Goal: Task Accomplishment & Management: Use online tool/utility

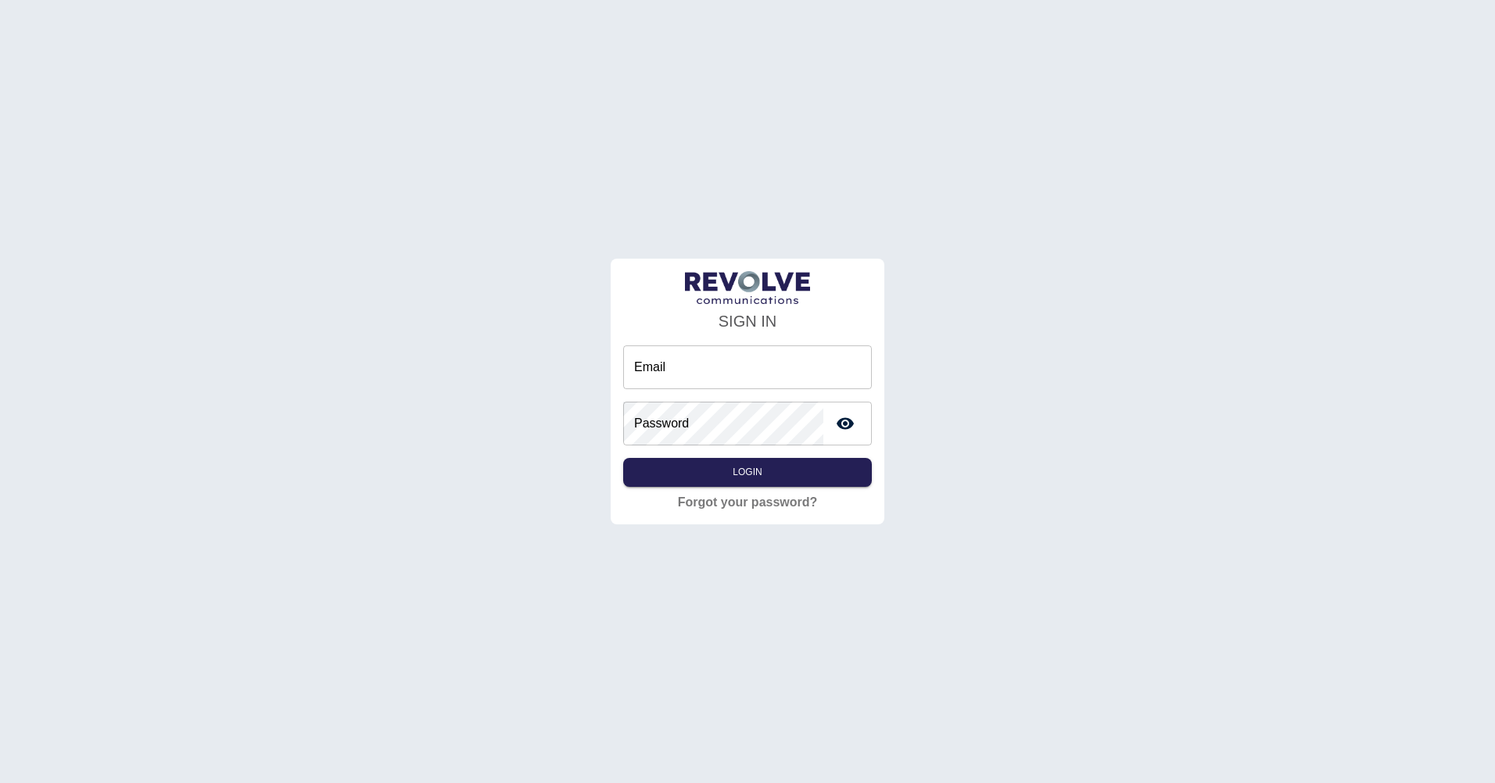
click at [693, 378] on input "Email" at bounding box center [747, 368] width 249 height 44
type input "**********"
click at [623, 458] on button "Login" at bounding box center [747, 472] width 249 height 29
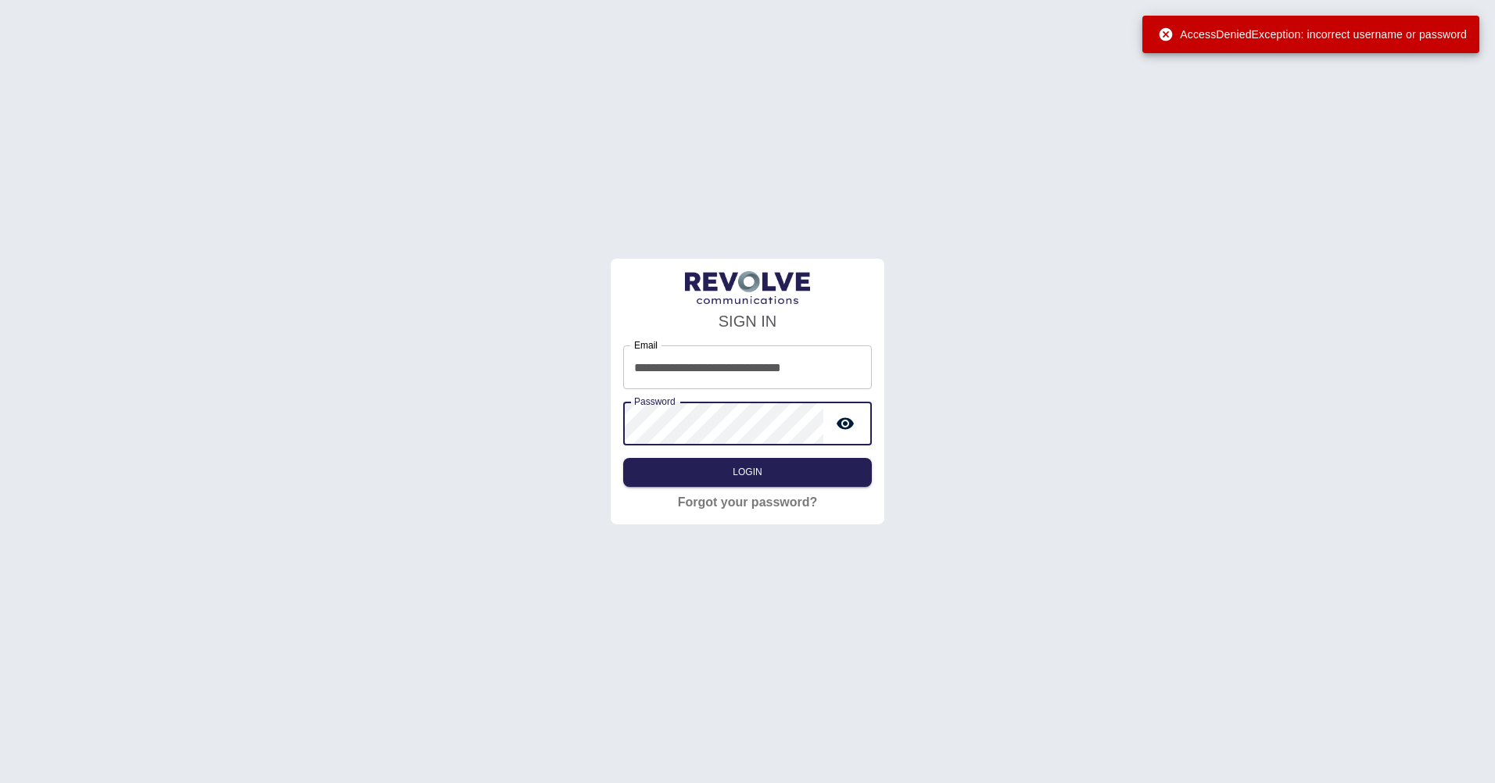
click at [238, 357] on div "**********" at bounding box center [747, 391] width 1495 height 783
click at [623, 458] on button "Login" at bounding box center [747, 472] width 249 height 29
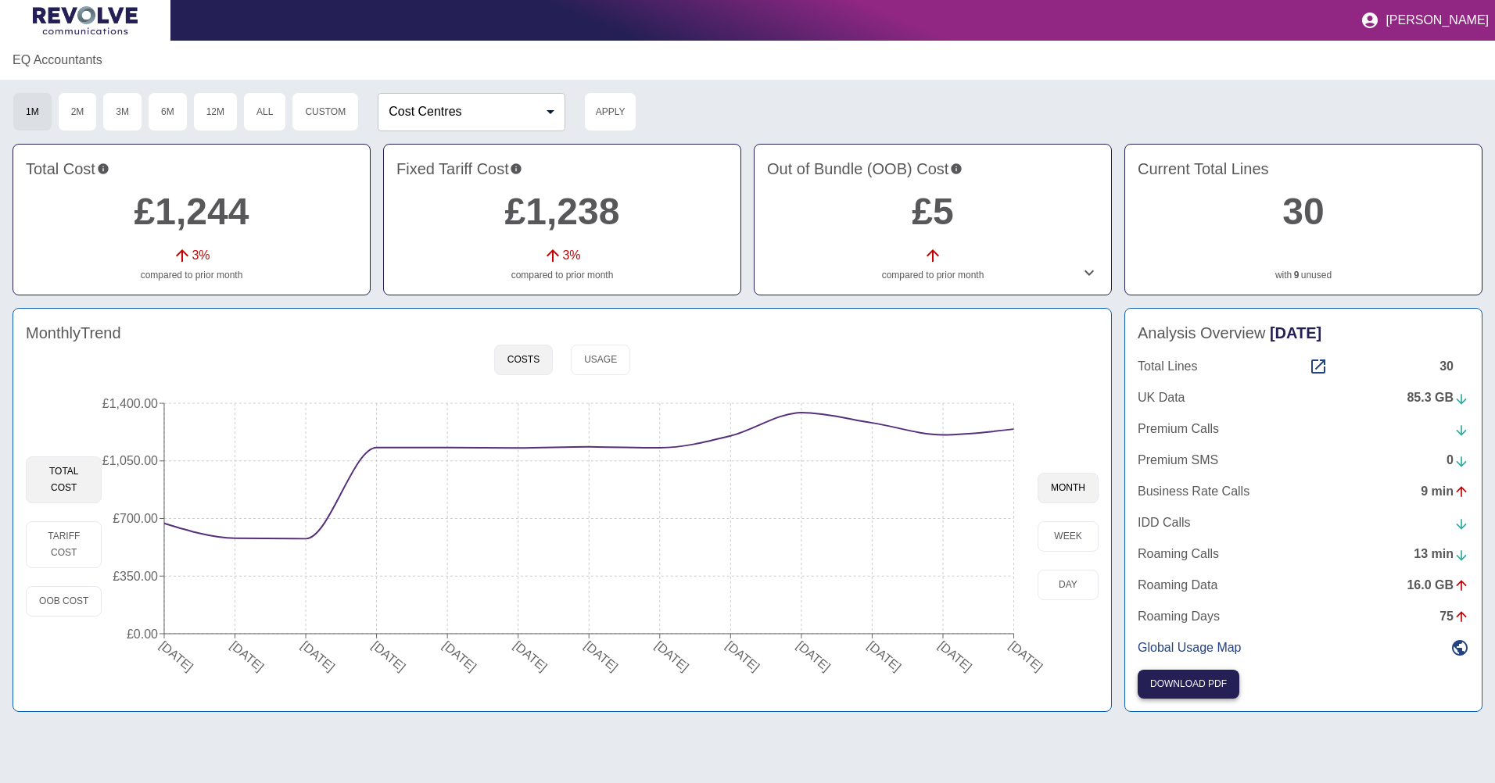
click at [1205, 673] on button "Download PDF" at bounding box center [1189, 684] width 102 height 29
click at [309, 111] on button "Custom" at bounding box center [325, 111] width 67 height 39
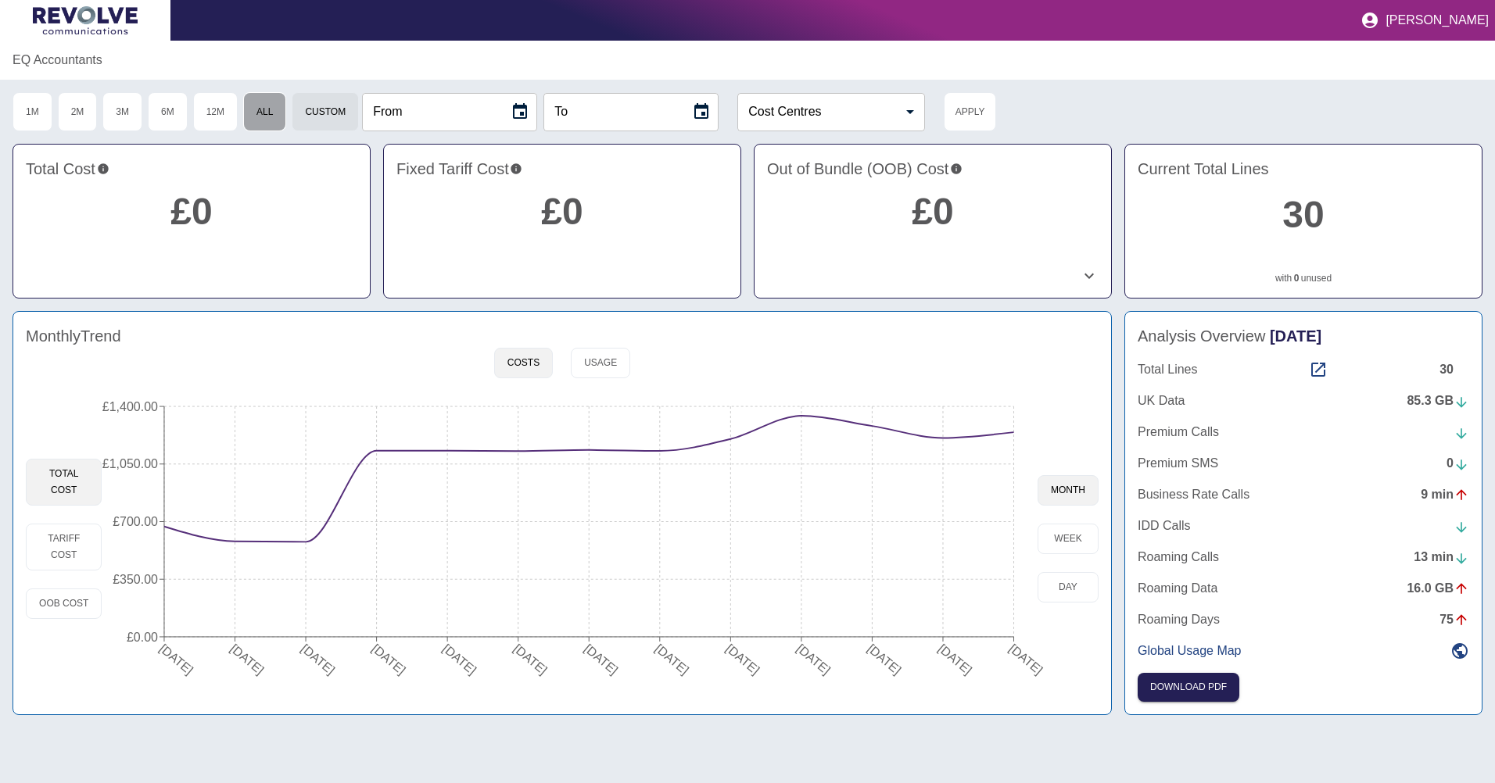
click at [262, 123] on button "All" at bounding box center [264, 111] width 43 height 39
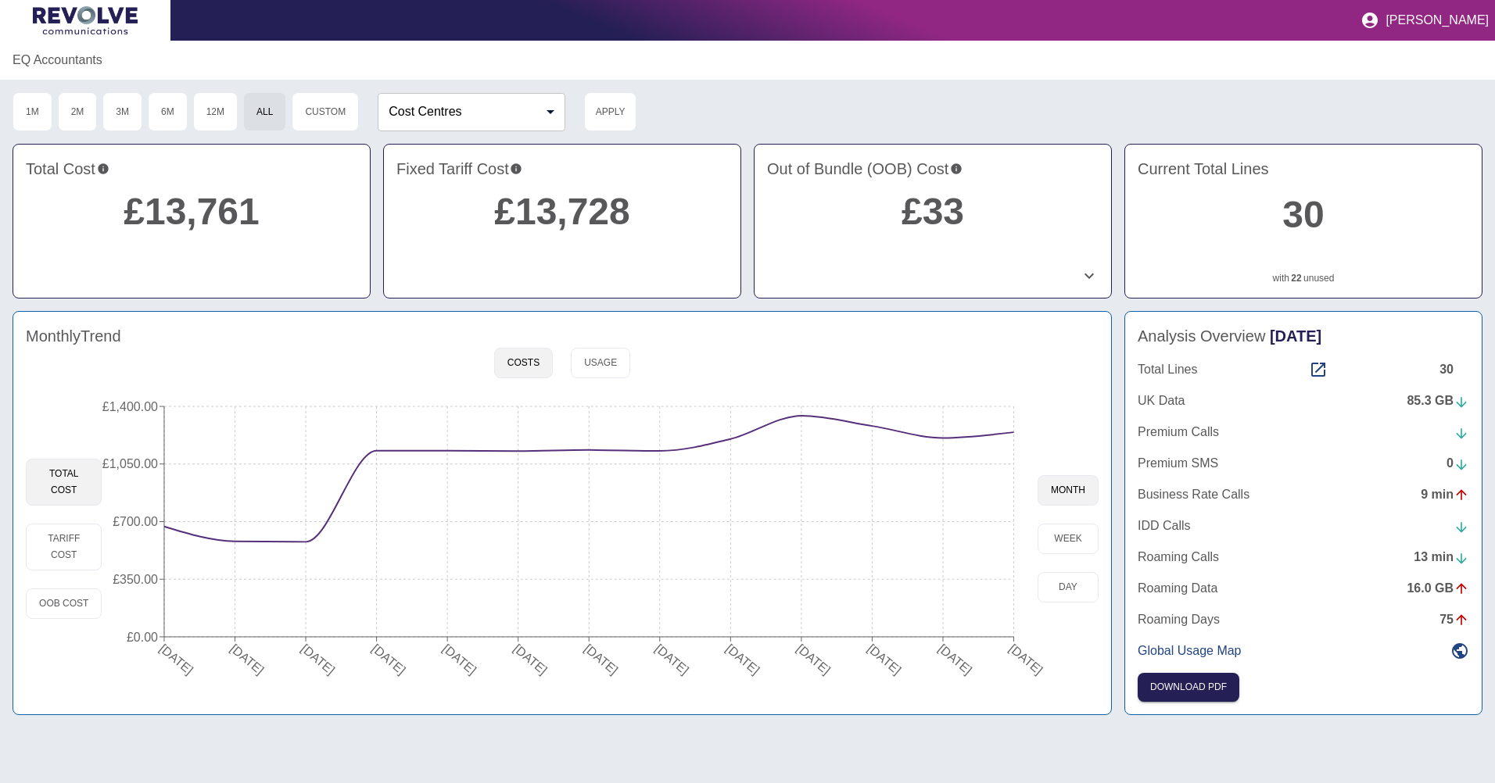
click at [1315, 337] on span "[DATE]" at bounding box center [1296, 336] width 52 height 17
click at [1071, 592] on button "day" at bounding box center [1068, 587] width 61 height 30
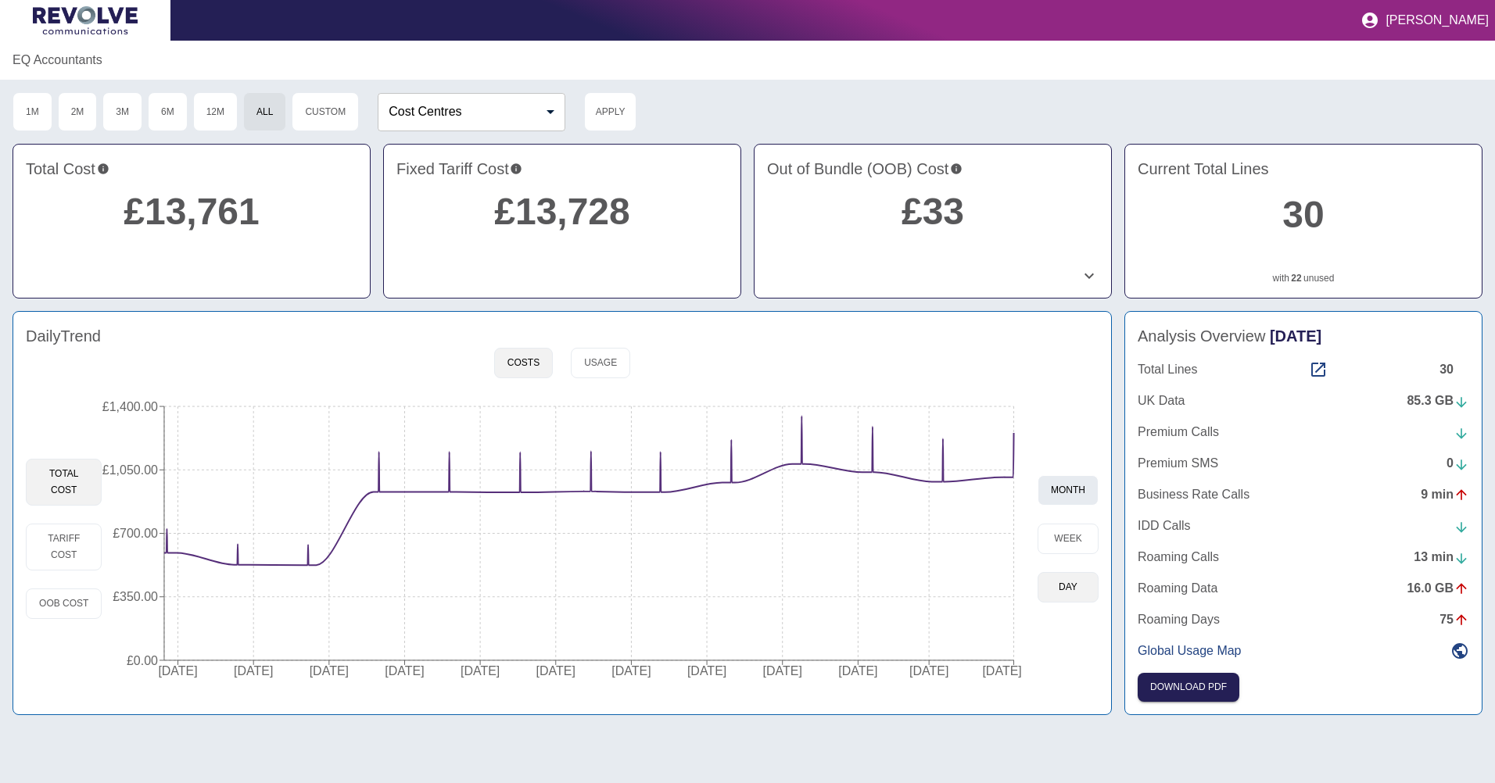
click at [1074, 479] on button "month" at bounding box center [1068, 490] width 61 height 30
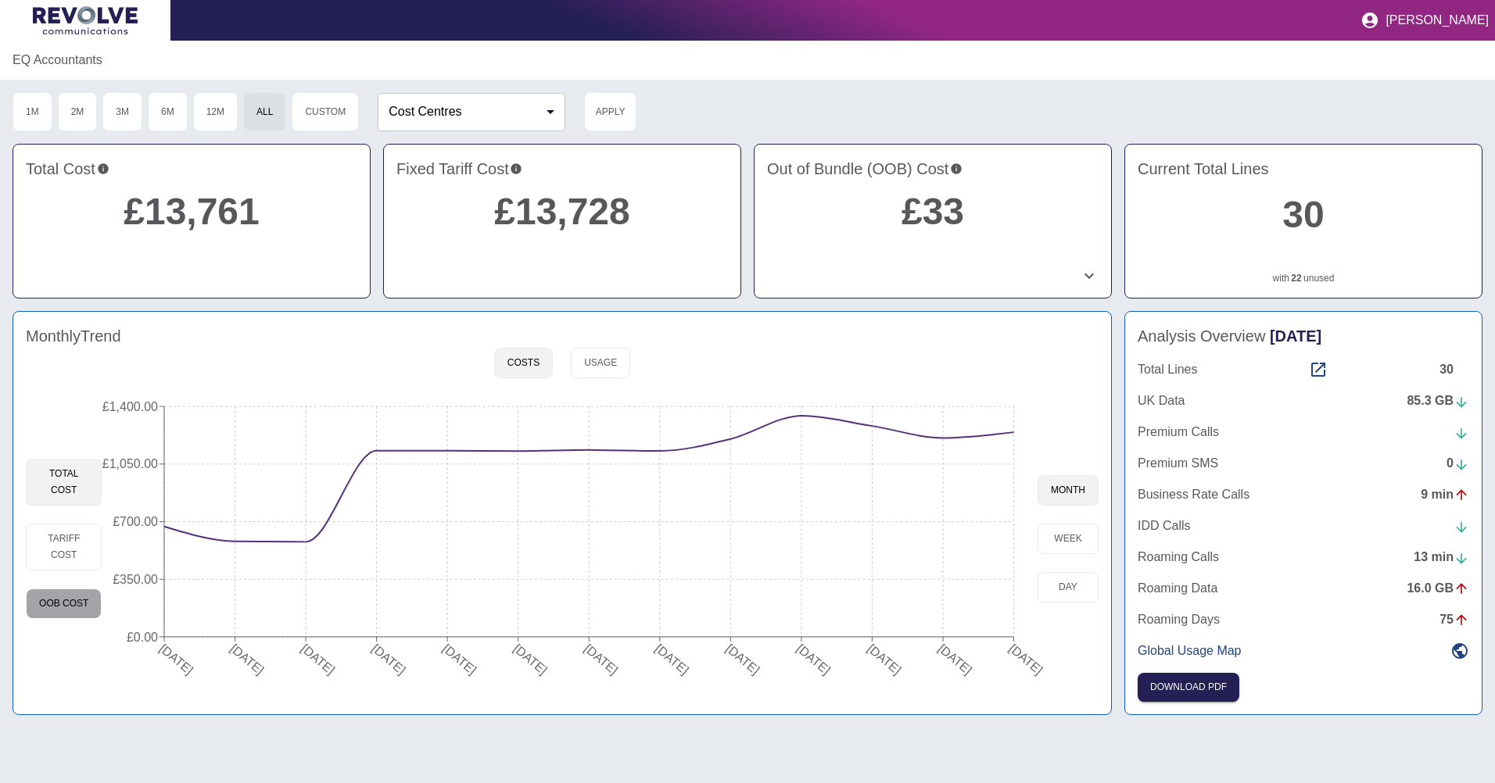
drag, startPoint x: 66, startPoint y: 606, endPoint x: 70, endPoint y: 580, distance: 26.2
click at [66, 605] on button "OOB Cost" at bounding box center [64, 604] width 76 height 30
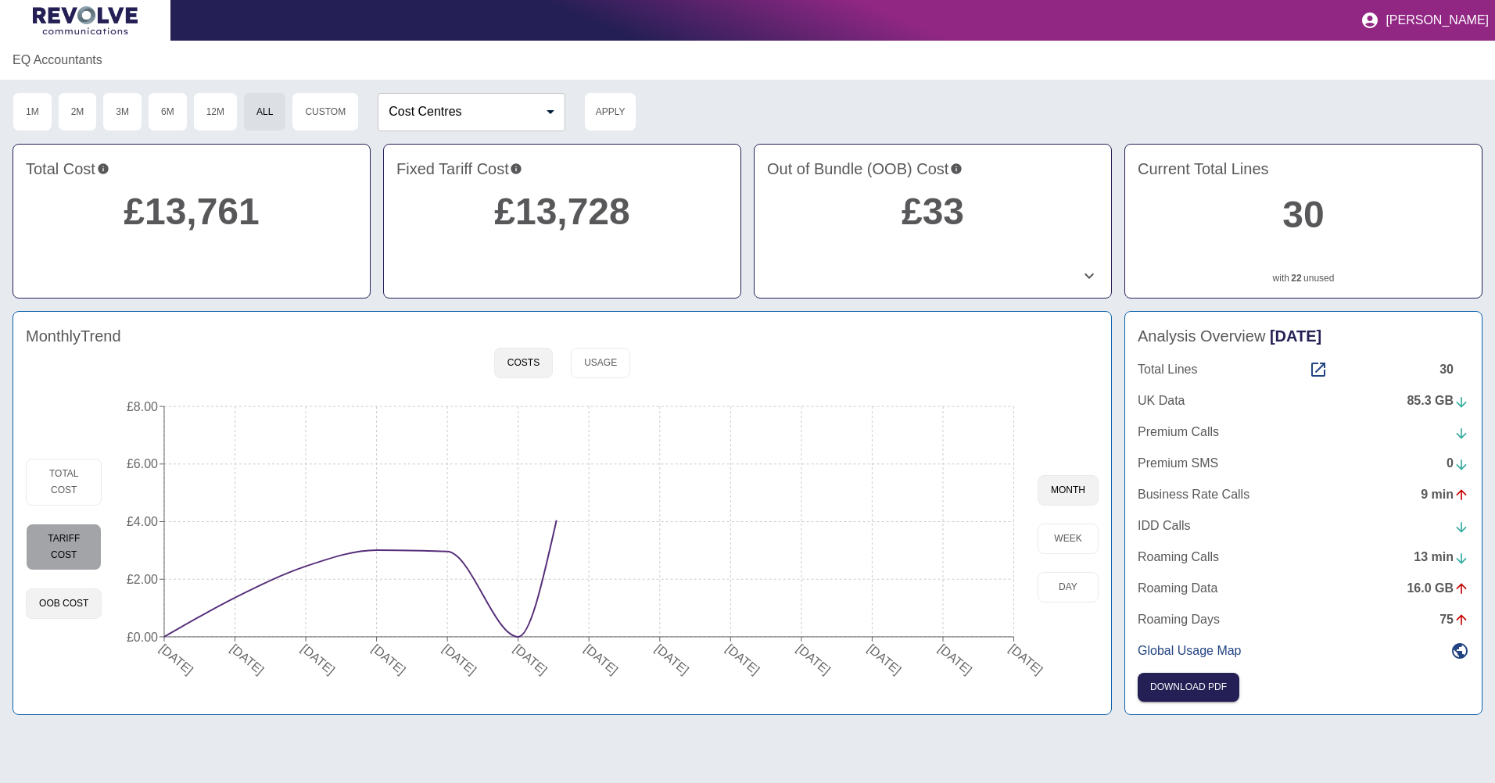
click at [75, 547] on button "Tariff Cost" at bounding box center [64, 547] width 76 height 47
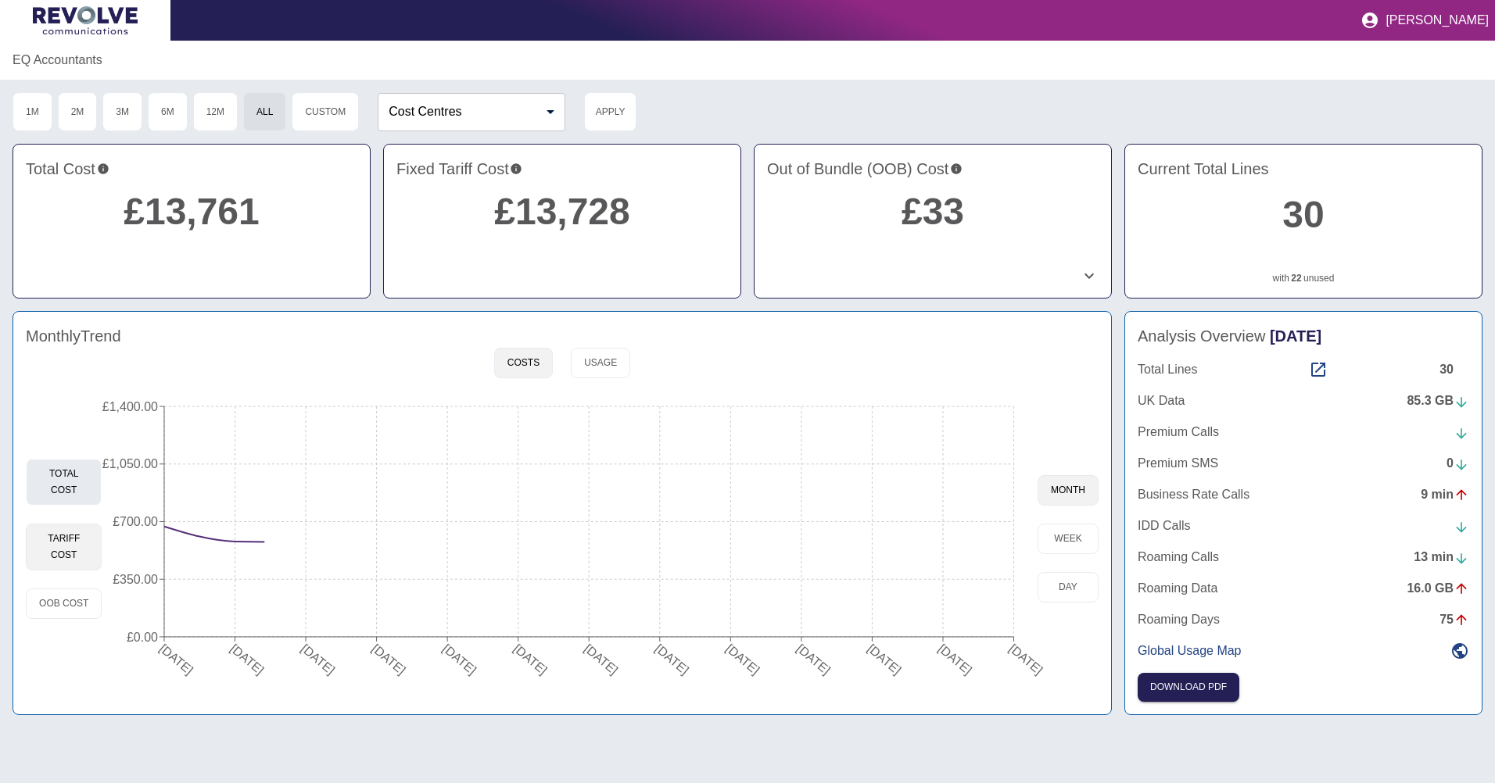
click at [76, 485] on button "Total Cost" at bounding box center [64, 482] width 76 height 47
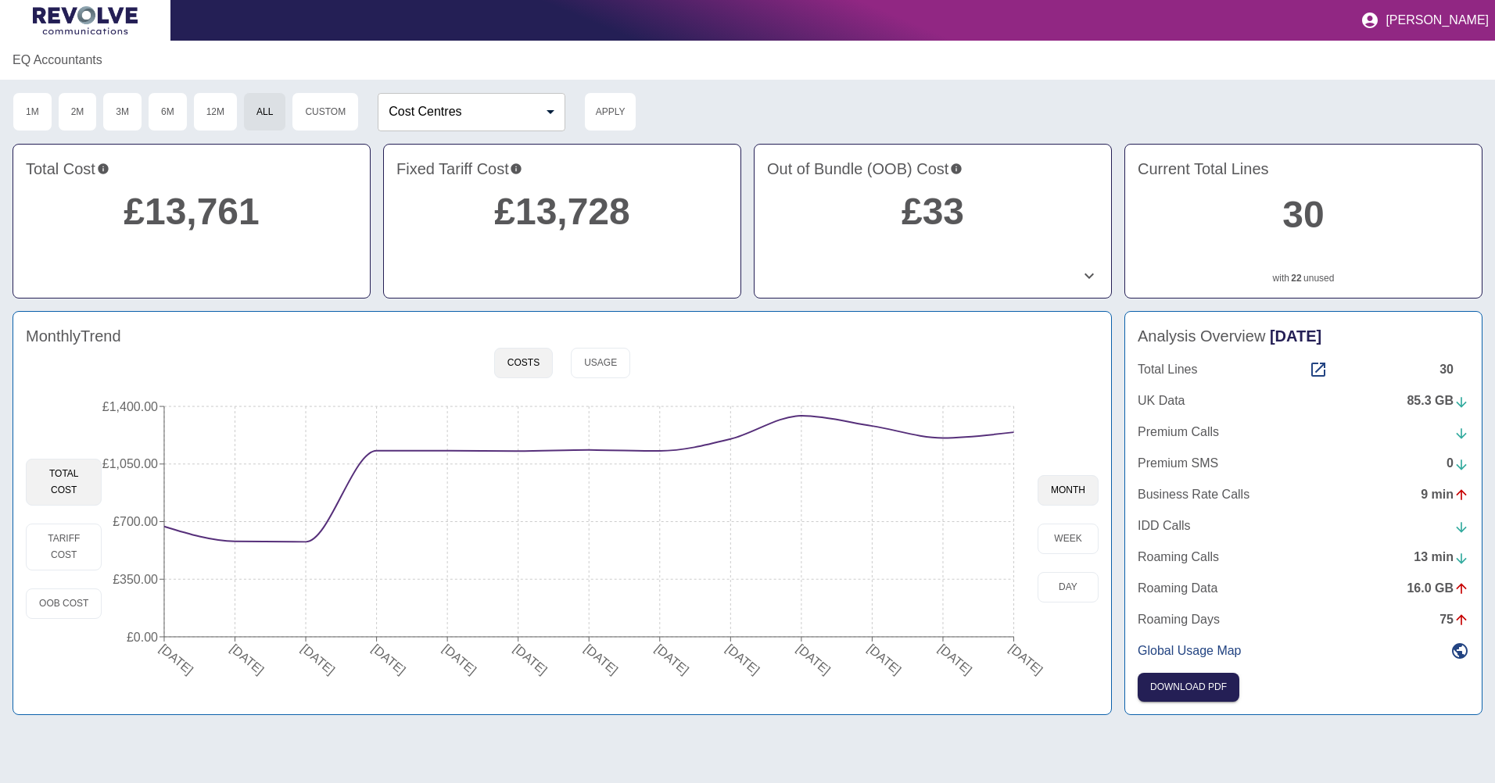
click at [1458, 401] on icon at bounding box center [1462, 403] width 16 height 16
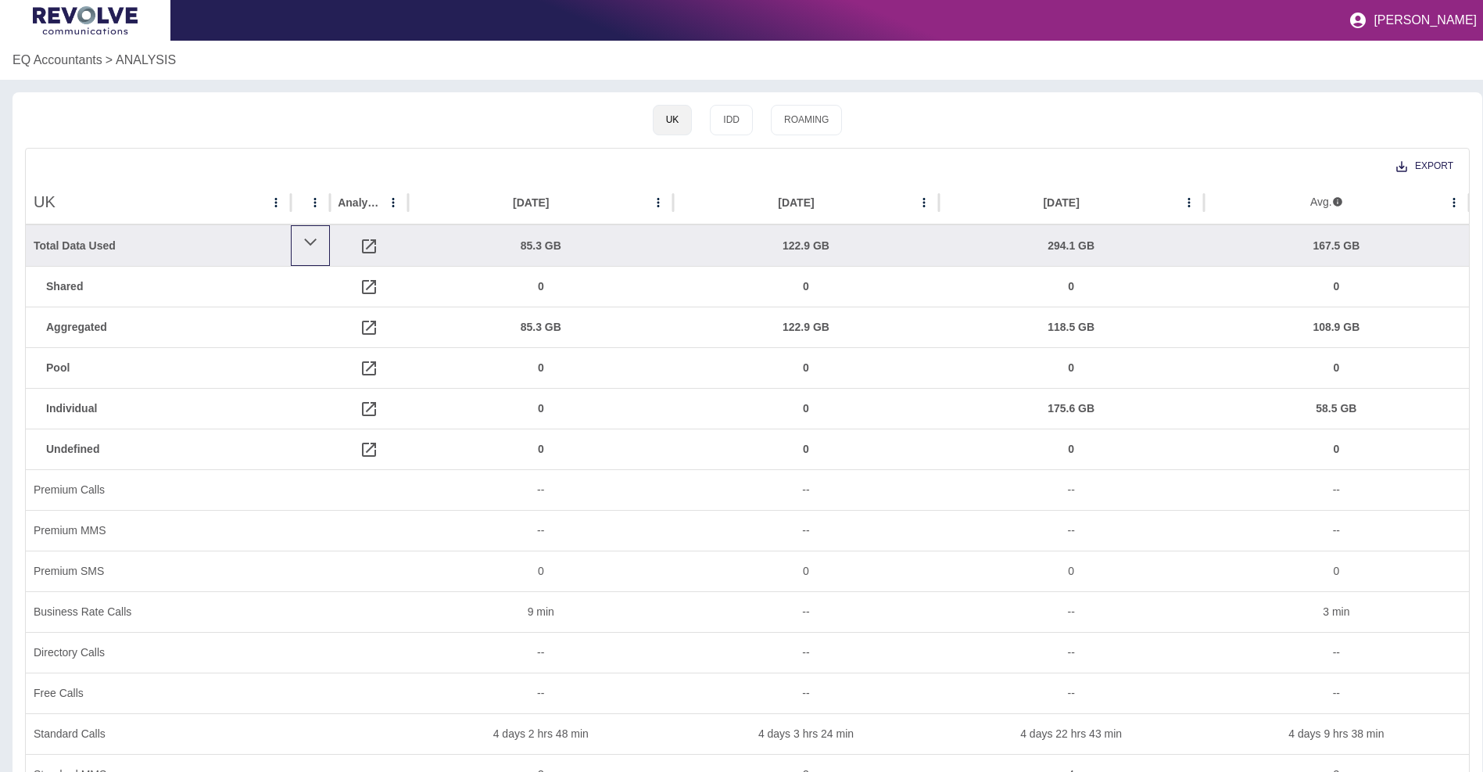
click at [300, 247] on div at bounding box center [310, 245] width 39 height 41
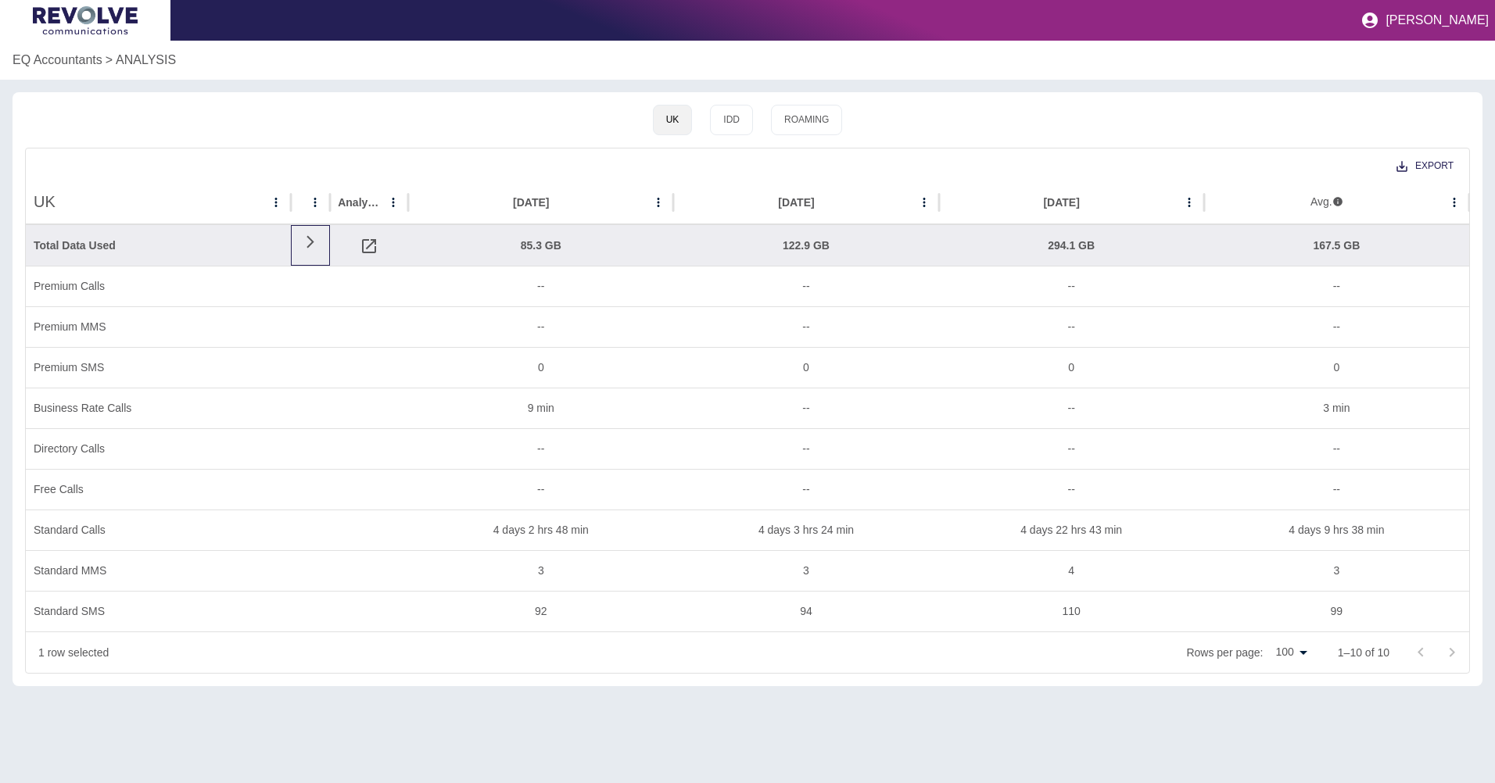
click at [300, 247] on div at bounding box center [310, 245] width 39 height 41
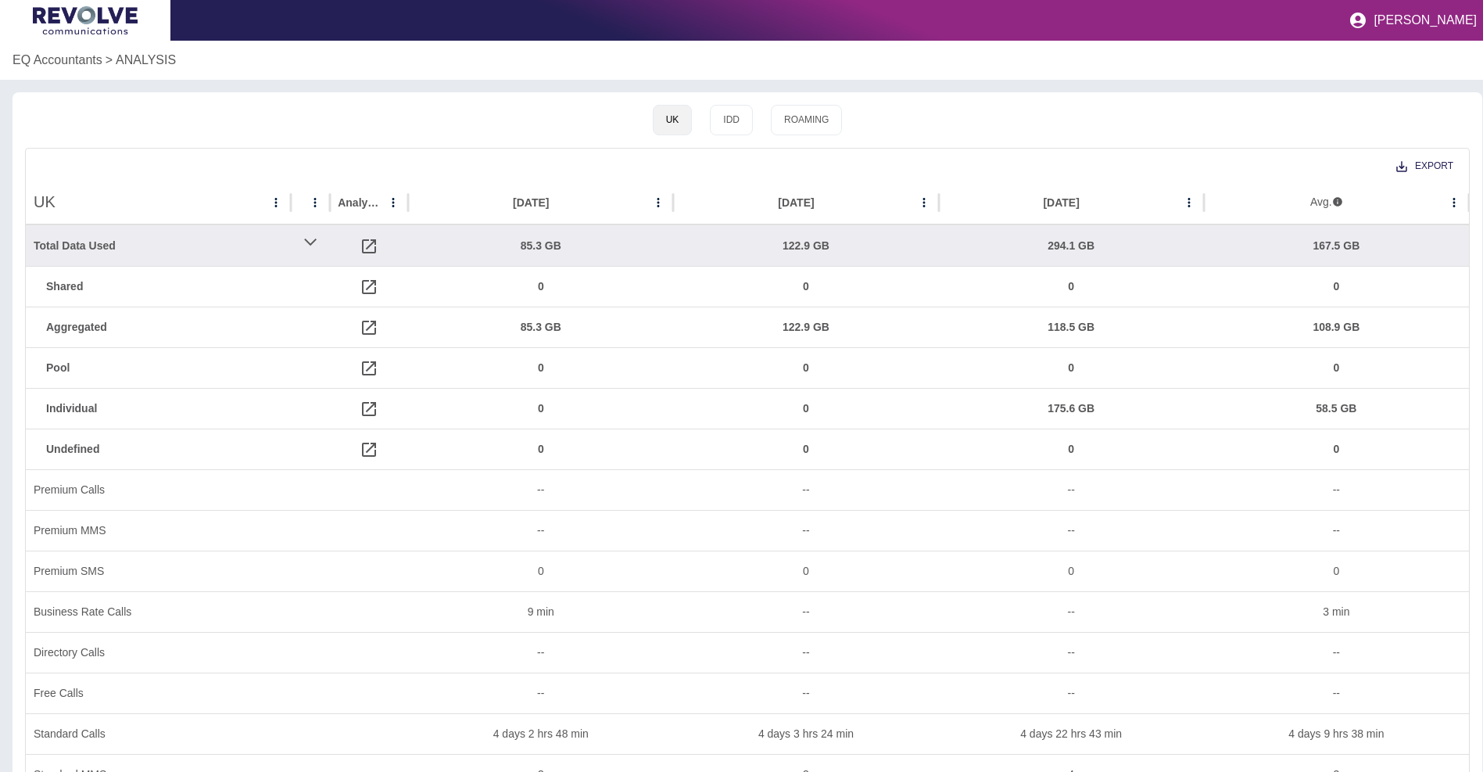
click at [62, 63] on p "EQ Accountants" at bounding box center [58, 60] width 90 height 19
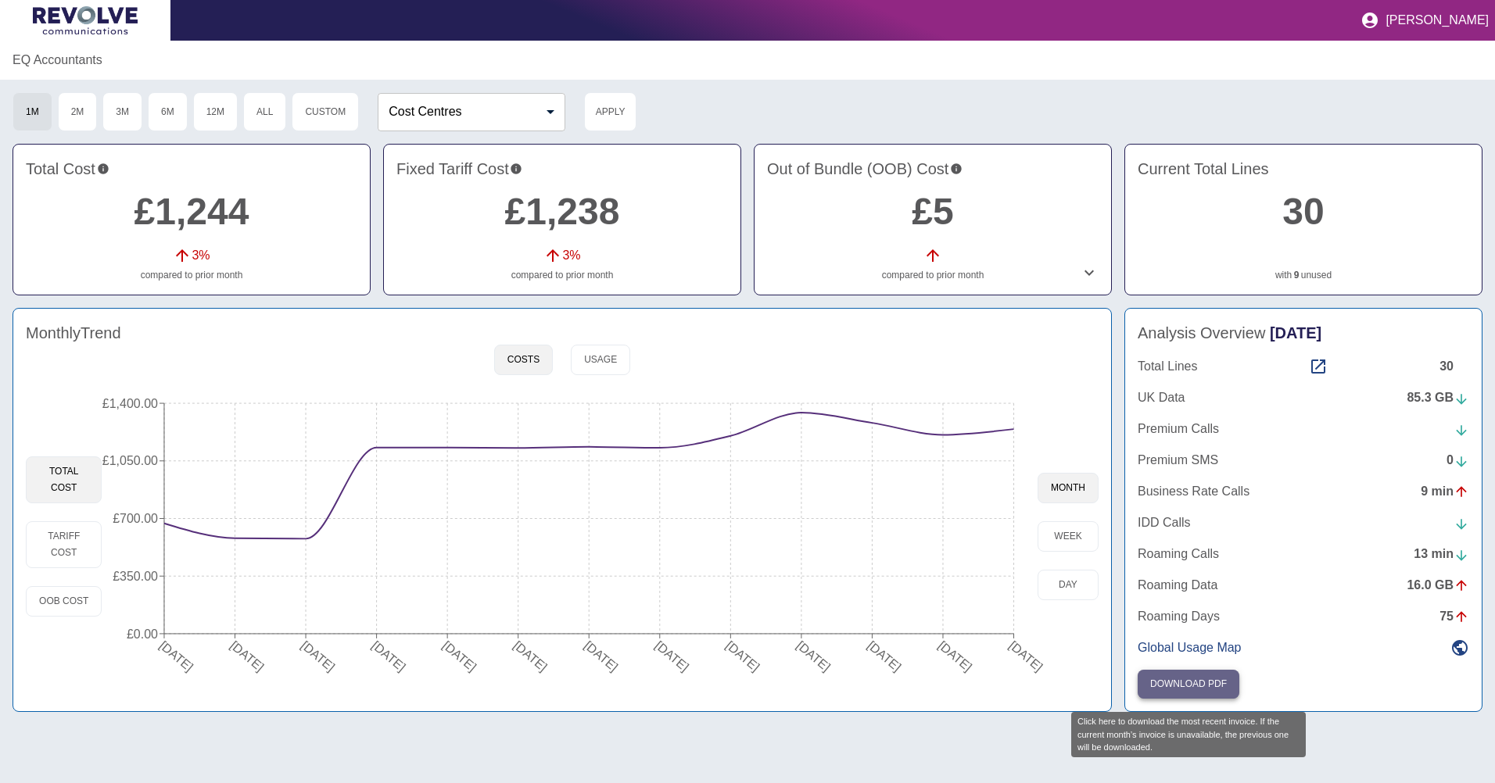
click at [1202, 689] on button "Download PDF" at bounding box center [1189, 684] width 102 height 29
